Goal: Information Seeking & Learning: Check status

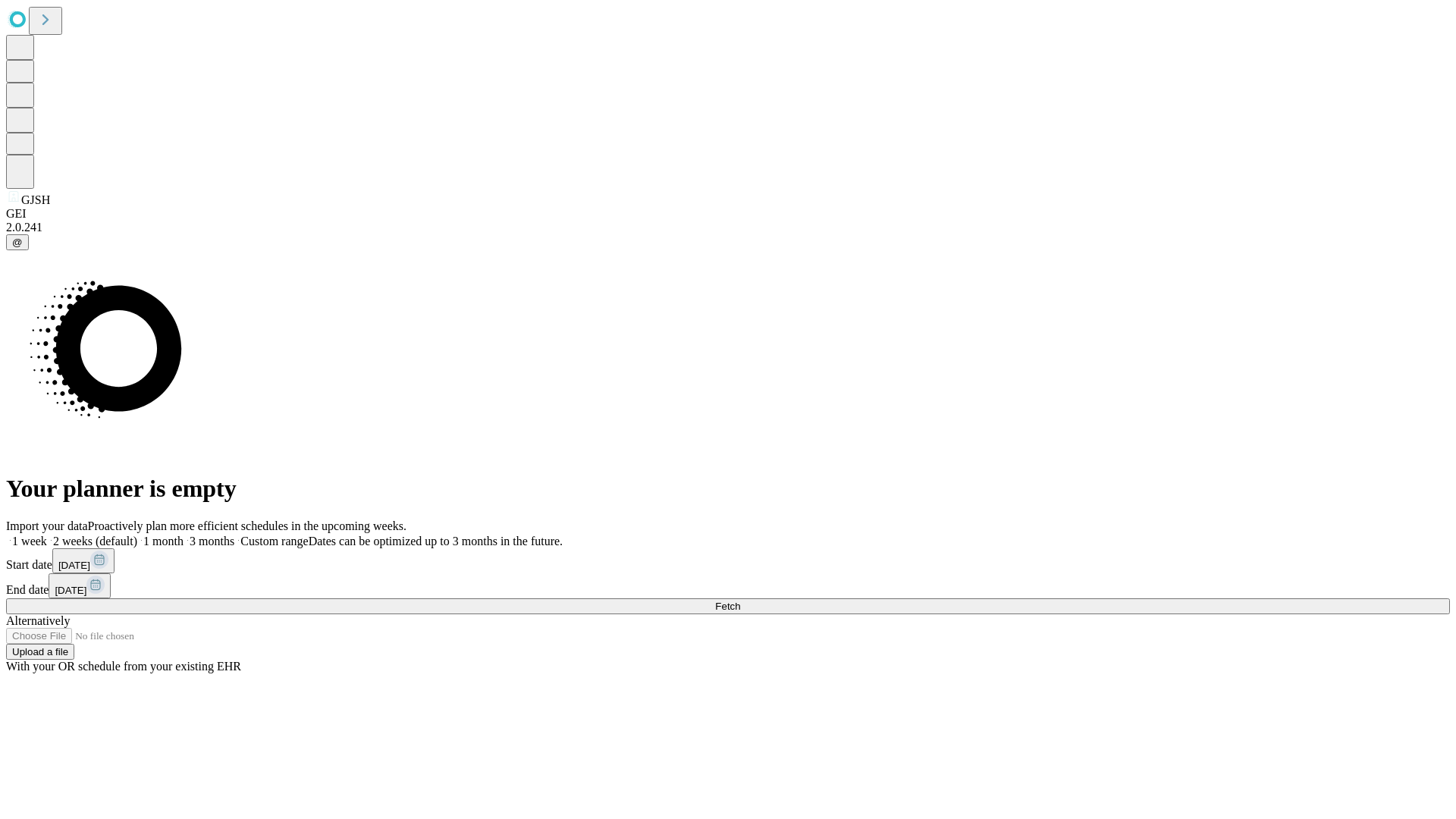
click at [740, 601] on span "Fetch" at bounding box center [728, 607] width 25 height 11
